Goal: Find contact information: Obtain details needed to contact an individual or organization

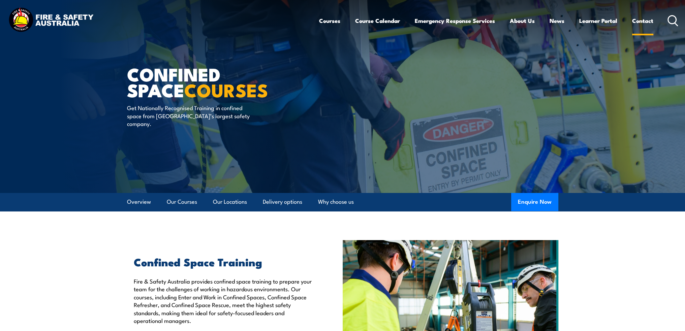
click at [645, 21] on link "Contact" at bounding box center [642, 21] width 21 height 18
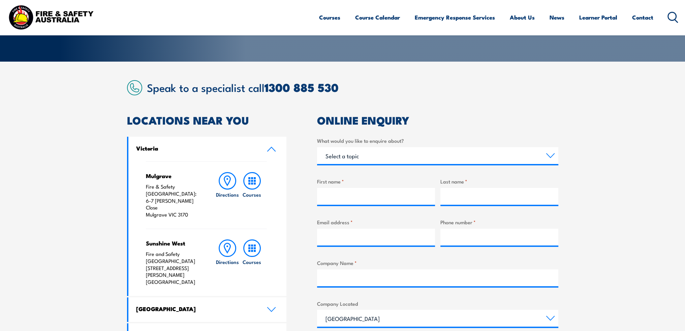
scroll to position [168, 0]
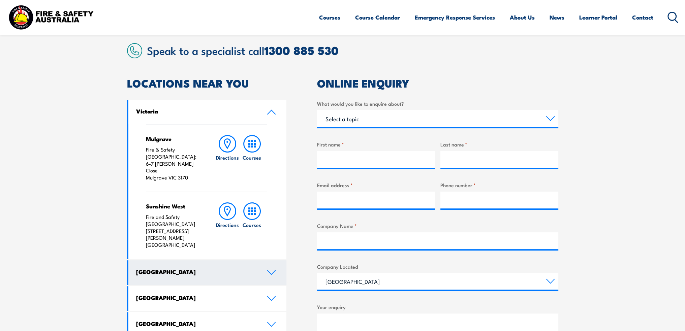
click at [269, 270] on icon at bounding box center [271, 272] width 9 height 5
